Goal: Communication & Community: Participate in discussion

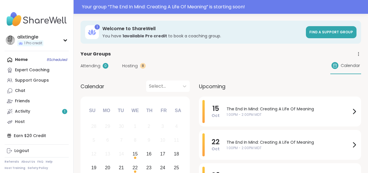
click at [129, 62] on div "Attending 0 Hosting 8 Calendar" at bounding box center [220, 65] width 280 height 17
click at [130, 66] on span "Hosting" at bounding box center [130, 66] width 16 height 6
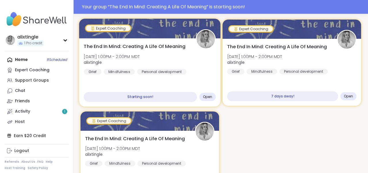
scroll to position [61, 0]
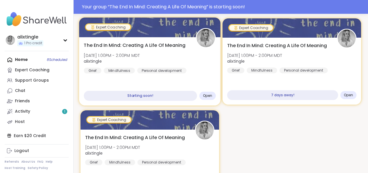
click at [167, 96] on div "Starting soon!" at bounding box center [140, 96] width 113 height 10
click at [210, 94] on span "Open" at bounding box center [207, 95] width 9 height 5
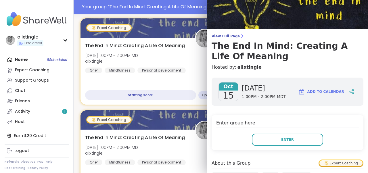
scroll to position [26, 0]
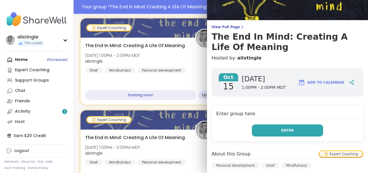
click at [292, 130] on span "Enter" at bounding box center [287, 130] width 13 height 5
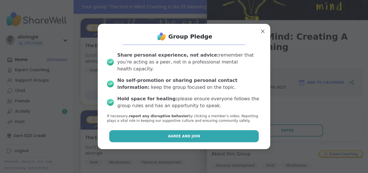
click at [235, 132] on button "Agree and Join" at bounding box center [184, 136] width 150 height 12
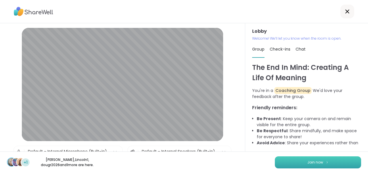
click at [325, 165] on button "Join now" at bounding box center [318, 162] width 86 height 12
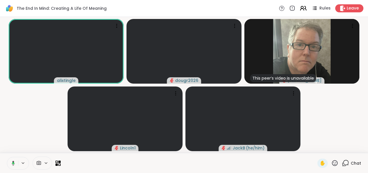
click at [300, 9] on icon at bounding box center [302, 8] width 7 height 7
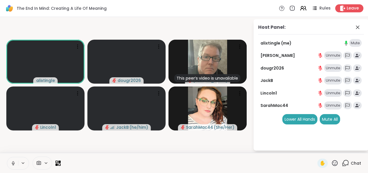
click at [337, 94] on div "Unmute" at bounding box center [333, 93] width 18 height 8
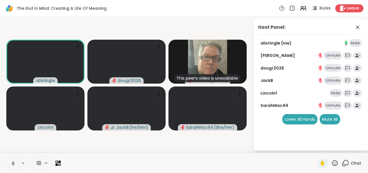
click at [336, 95] on div "Mute" at bounding box center [335, 93] width 13 height 8
click at [358, 29] on icon at bounding box center [357, 27] width 7 height 7
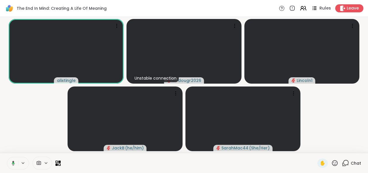
click at [314, 8] on icon at bounding box center [314, 8] width 3 height 1
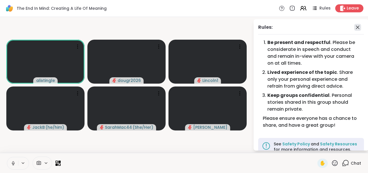
click at [358, 27] on icon at bounding box center [357, 27] width 7 height 7
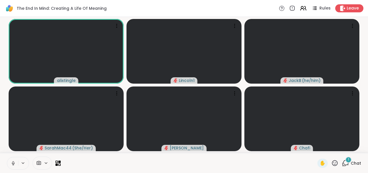
click at [346, 163] on icon at bounding box center [344, 162] width 7 height 7
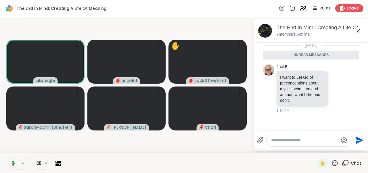
click at [303, 11] on icon at bounding box center [302, 8] width 7 height 7
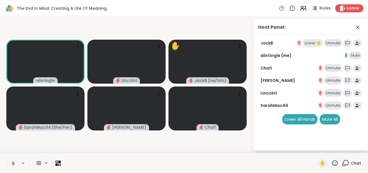
click at [330, 41] on div "Unmute" at bounding box center [333, 43] width 18 height 8
click at [320, 42] on div "Lower ✋" at bounding box center [318, 43] width 20 height 8
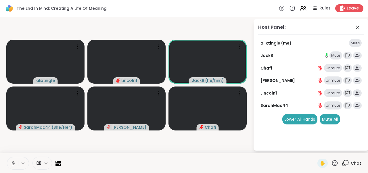
click at [349, 161] on icon at bounding box center [344, 162] width 7 height 7
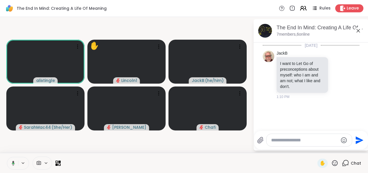
click at [305, 7] on icon at bounding box center [302, 8] width 7 height 7
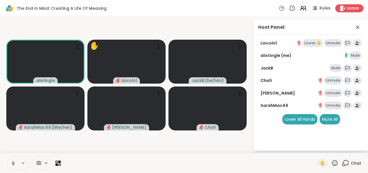
click at [331, 45] on div "Unmute" at bounding box center [333, 43] width 18 height 8
click at [322, 43] on div "Lower ✋" at bounding box center [318, 43] width 20 height 8
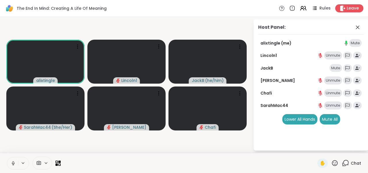
click at [332, 81] on div "Unmute" at bounding box center [333, 80] width 18 height 8
click at [348, 163] on icon at bounding box center [345, 162] width 5 height 5
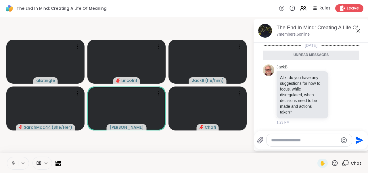
scroll to position [59, 0]
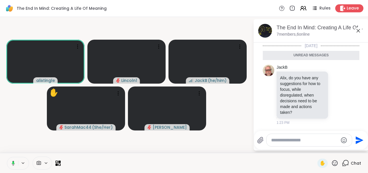
click at [360, 28] on icon at bounding box center [357, 30] width 7 height 7
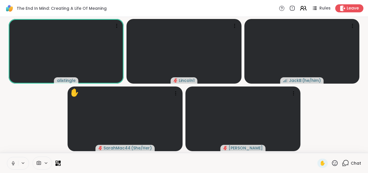
click at [304, 9] on icon at bounding box center [301, 10] width 3 height 2
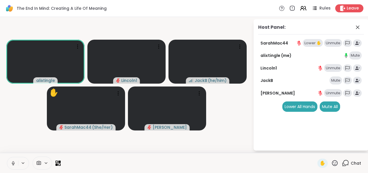
click at [333, 40] on div "Unmute" at bounding box center [333, 43] width 18 height 8
click at [318, 41] on div "Lower ✋" at bounding box center [318, 43] width 20 height 8
click at [319, 43] on div "Lower ✋" at bounding box center [318, 43] width 20 height 8
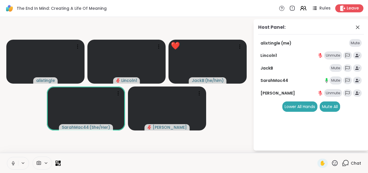
click at [351, 163] on span "Chat" at bounding box center [355, 163] width 10 height 6
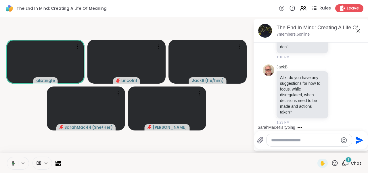
scroll to position [76, 0]
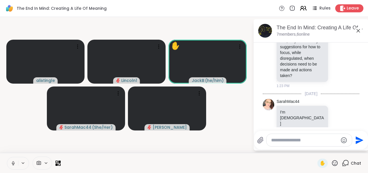
click at [303, 10] on icon at bounding box center [302, 8] width 7 height 7
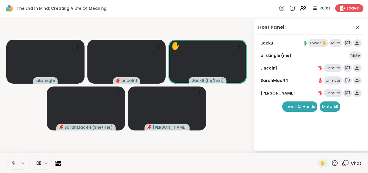
click at [320, 43] on div "Lower ✋" at bounding box center [318, 43] width 20 height 8
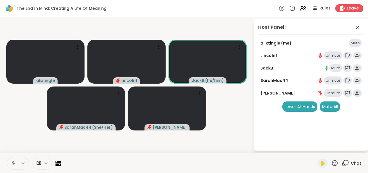
click at [355, 164] on span "Chat" at bounding box center [355, 163] width 10 height 6
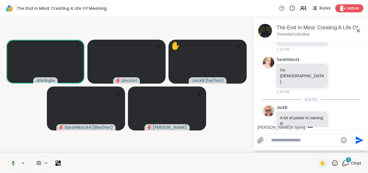
scroll to position [149, 0]
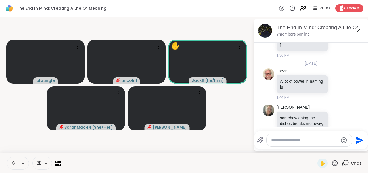
click at [304, 7] on icon at bounding box center [302, 8] width 7 height 7
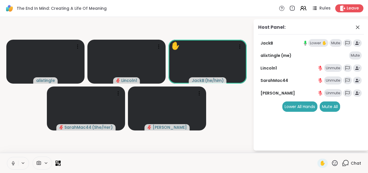
click at [319, 42] on div "Lower ✋" at bounding box center [318, 43] width 20 height 8
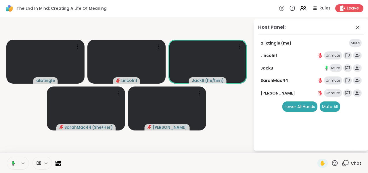
click at [349, 164] on div "Chat" at bounding box center [350, 163] width 19 height 9
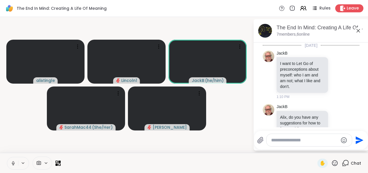
scroll to position [143, 0]
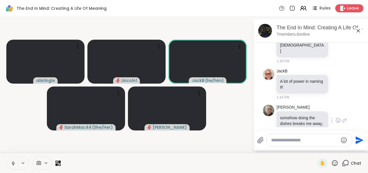
click at [337, 117] on icon at bounding box center [337, 120] width 5 height 6
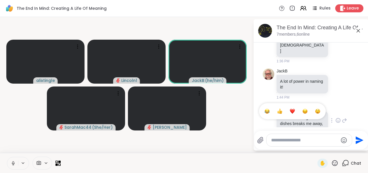
click at [292, 109] on div "Select Reaction: Heart" at bounding box center [291, 111] width 5 height 5
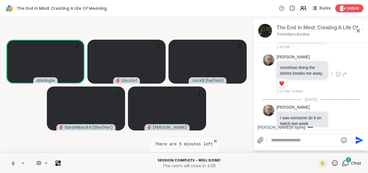
scroll to position [230, 0]
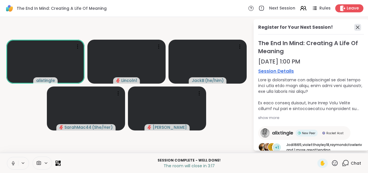
click at [357, 27] on icon at bounding box center [357, 27] width 3 height 3
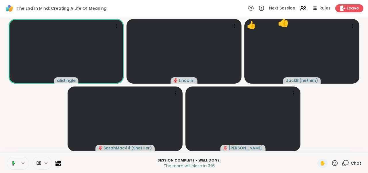
click at [351, 161] on span "Chat" at bounding box center [355, 163] width 10 height 6
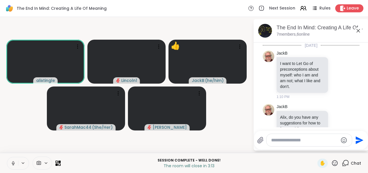
scroll to position [224, 0]
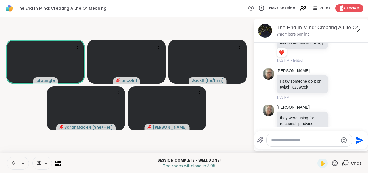
click at [302, 9] on icon at bounding box center [302, 8] width 7 height 7
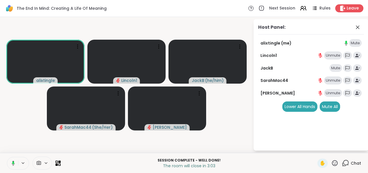
click at [333, 90] on div "Unmute" at bounding box center [333, 93] width 18 height 8
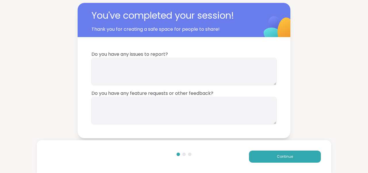
click at [340, 114] on div "You've completed your session! Thank you for creating a safe space for people t…" at bounding box center [184, 70] width 368 height 141
click at [289, 156] on span "Continue" at bounding box center [285, 156] width 16 height 5
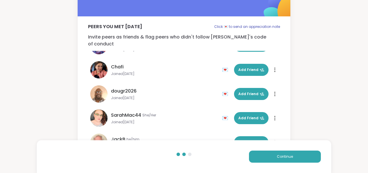
scroll to position [36, 0]
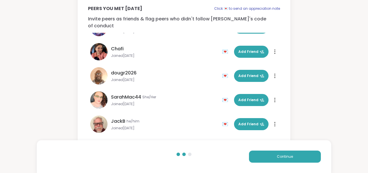
click at [224, 95] on div "💌" at bounding box center [226, 99] width 9 height 9
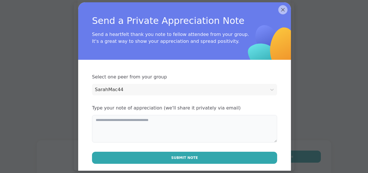
click at [151, 134] on textarea at bounding box center [184, 129] width 185 height 28
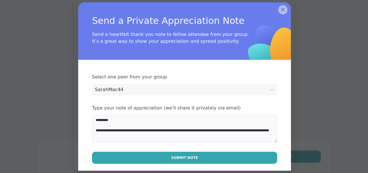
scroll to position [6, 0]
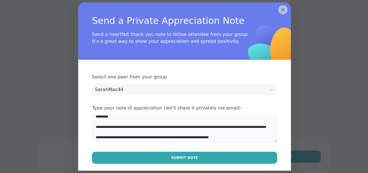
paste textarea "**********"
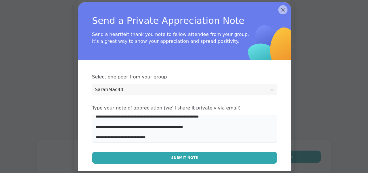
scroll to position [47, 0]
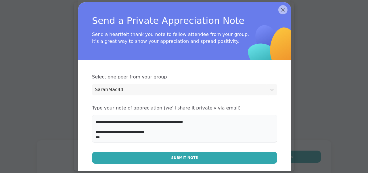
type textarea "**********"
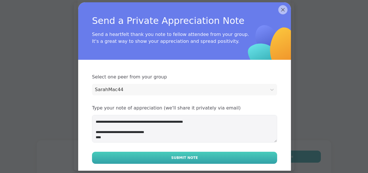
click at [204, 159] on button "Submit Note" at bounding box center [184, 158] width 185 height 12
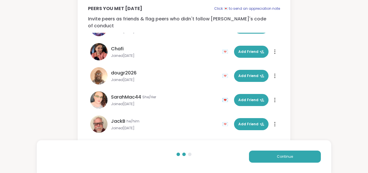
click at [223, 119] on div "💌" at bounding box center [226, 123] width 9 height 9
click at [226, 119] on div "💌" at bounding box center [226, 123] width 9 height 9
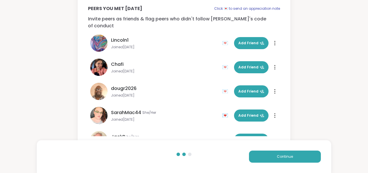
scroll to position [25, 0]
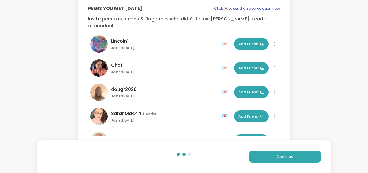
click at [225, 63] on div "💌" at bounding box center [226, 67] width 9 height 9
click at [225, 112] on div "💌" at bounding box center [226, 116] width 9 height 9
click at [353, 87] on div "Peers you met [DATE] Click 💌 to send an appreciation note Invite peers as frien…" at bounding box center [184, 56] width 368 height 184
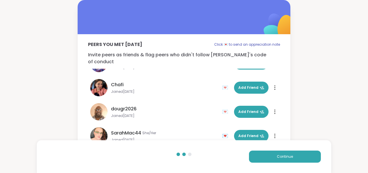
scroll to position [36, 0]
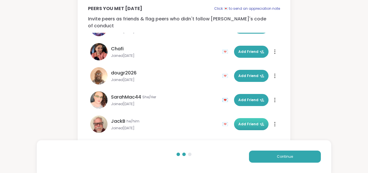
click at [251, 121] on span "Add Friend" at bounding box center [251, 123] width 26 height 5
click at [225, 119] on div "💌" at bounding box center [226, 123] width 9 height 9
click at [225, 95] on div "💌" at bounding box center [226, 99] width 9 height 9
click at [313, 34] on div "Peers you met [DATE] Click 💌 to send an appreciation note Invite peers as frien…" at bounding box center [184, 56] width 368 height 184
